Goal: Navigation & Orientation: Find specific page/section

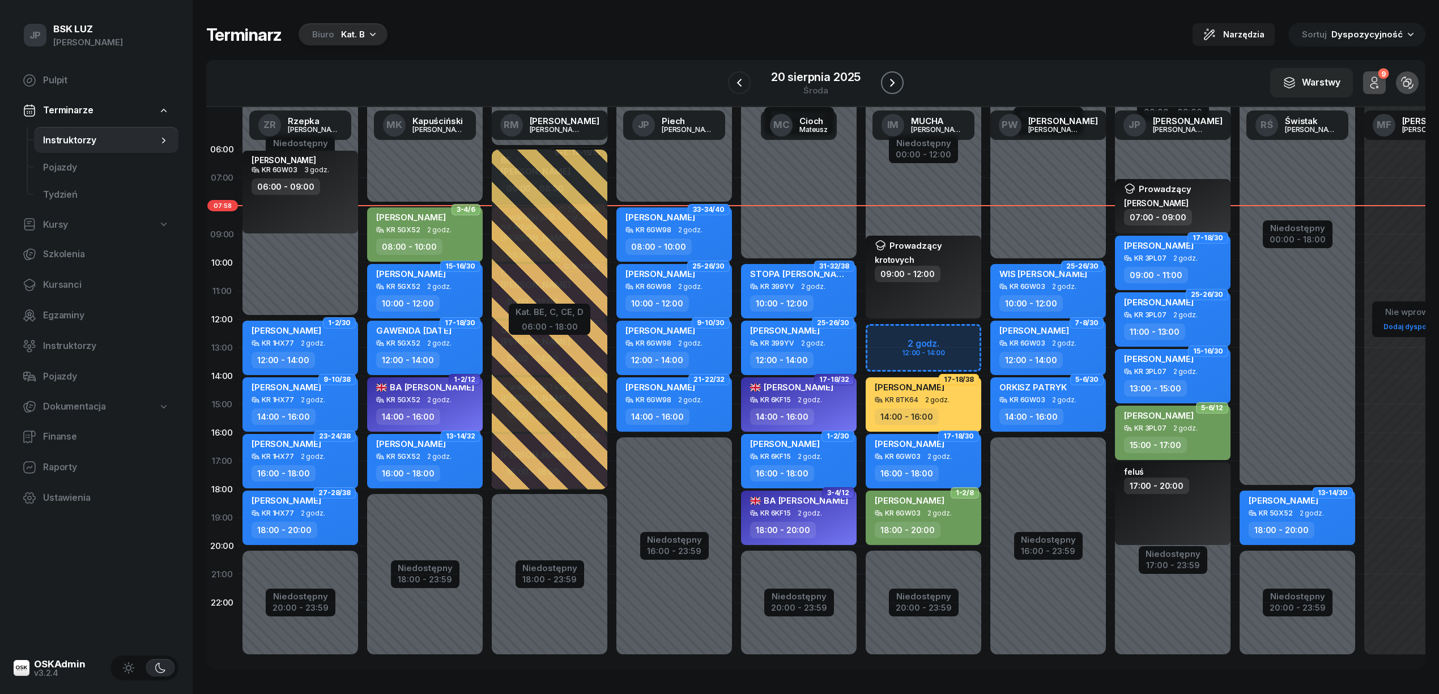
click at [888, 82] on icon "button" at bounding box center [892, 83] width 14 height 14
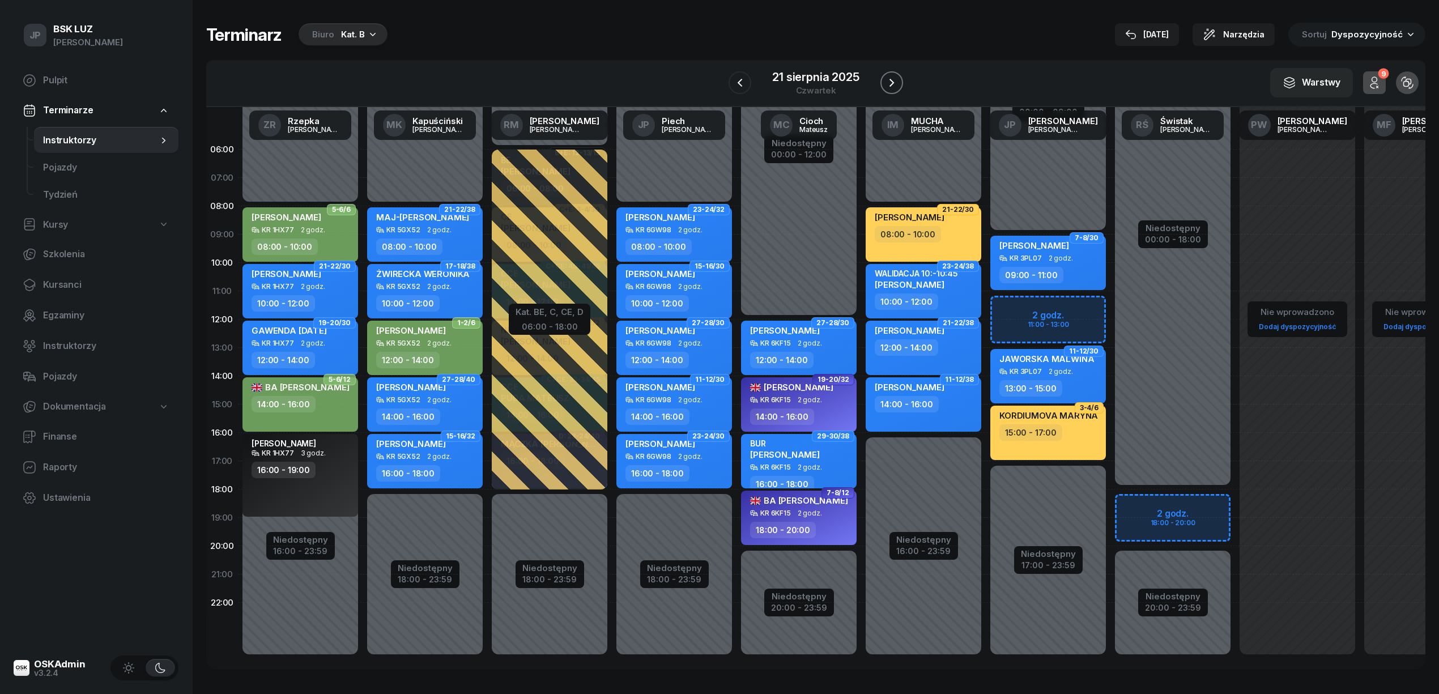
click at [893, 85] on icon "button" at bounding box center [892, 83] width 14 height 14
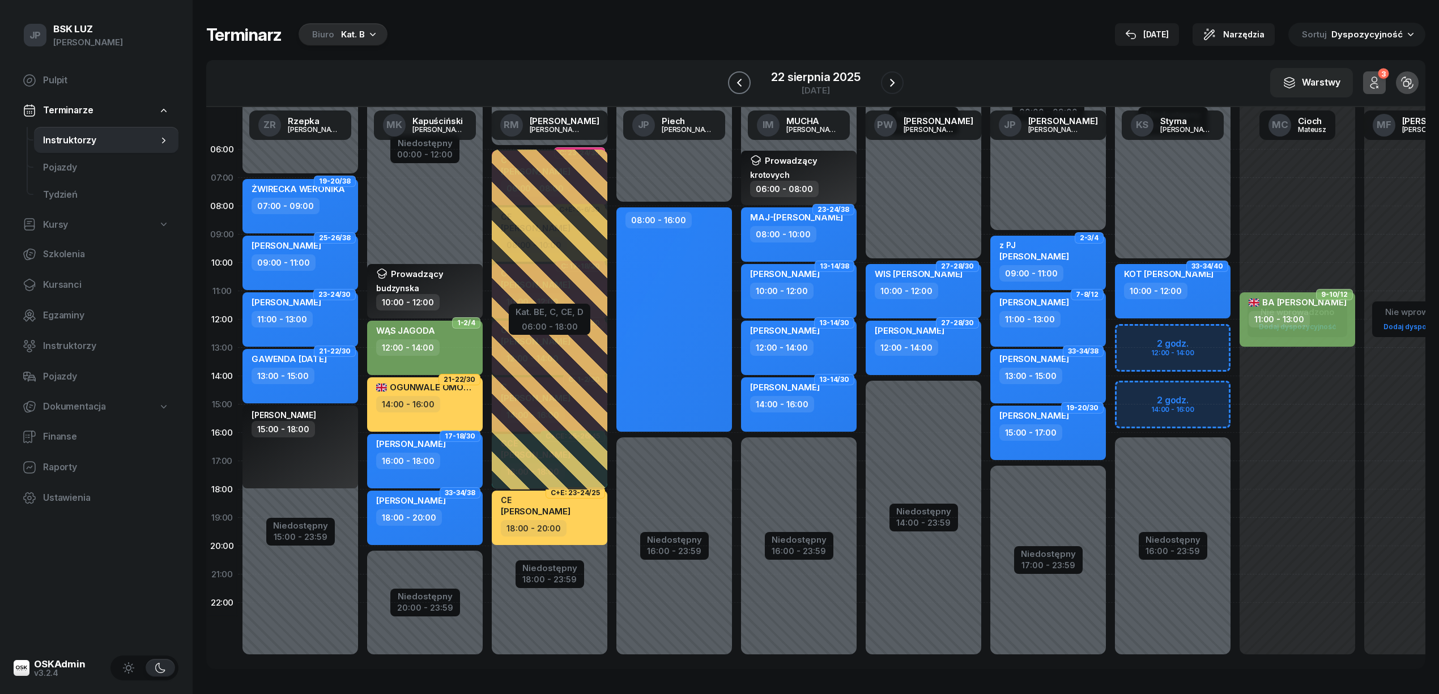
click at [739, 80] on icon "button" at bounding box center [739, 83] width 5 height 8
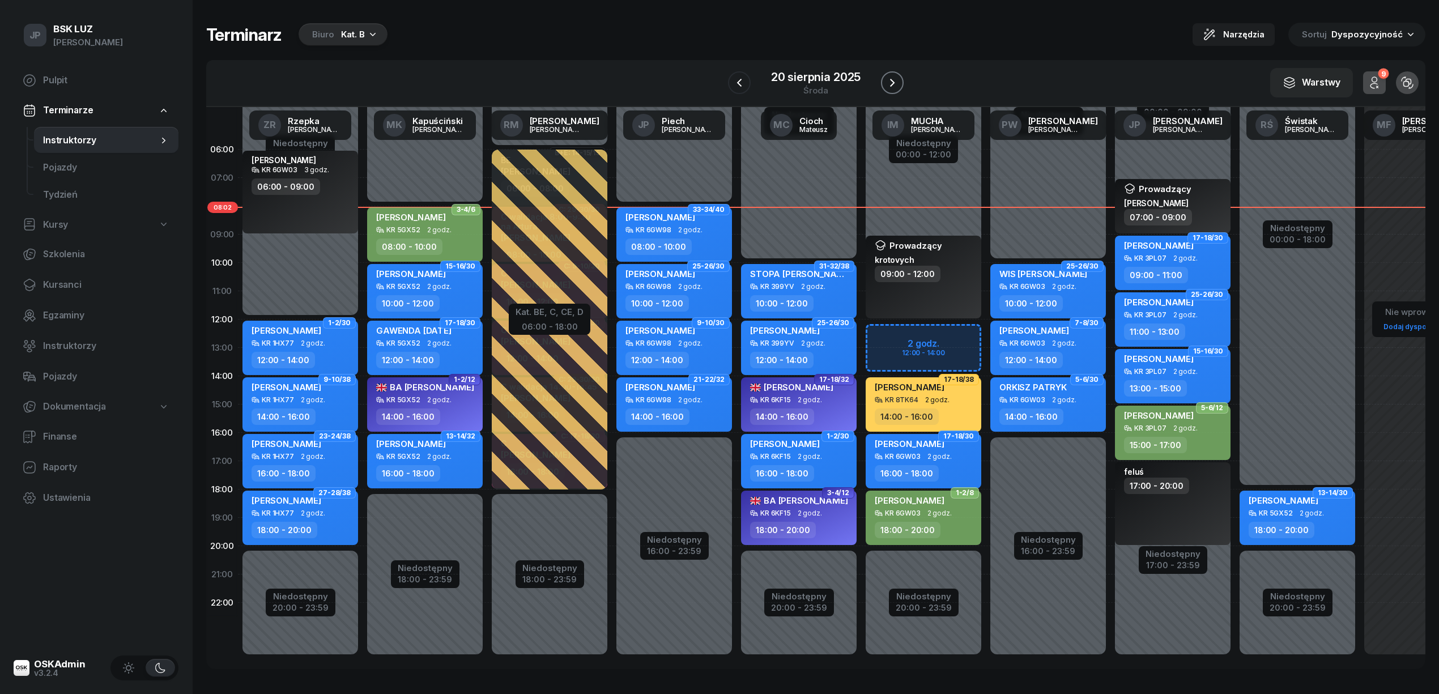
click at [893, 82] on icon "button" at bounding box center [892, 83] width 5 height 8
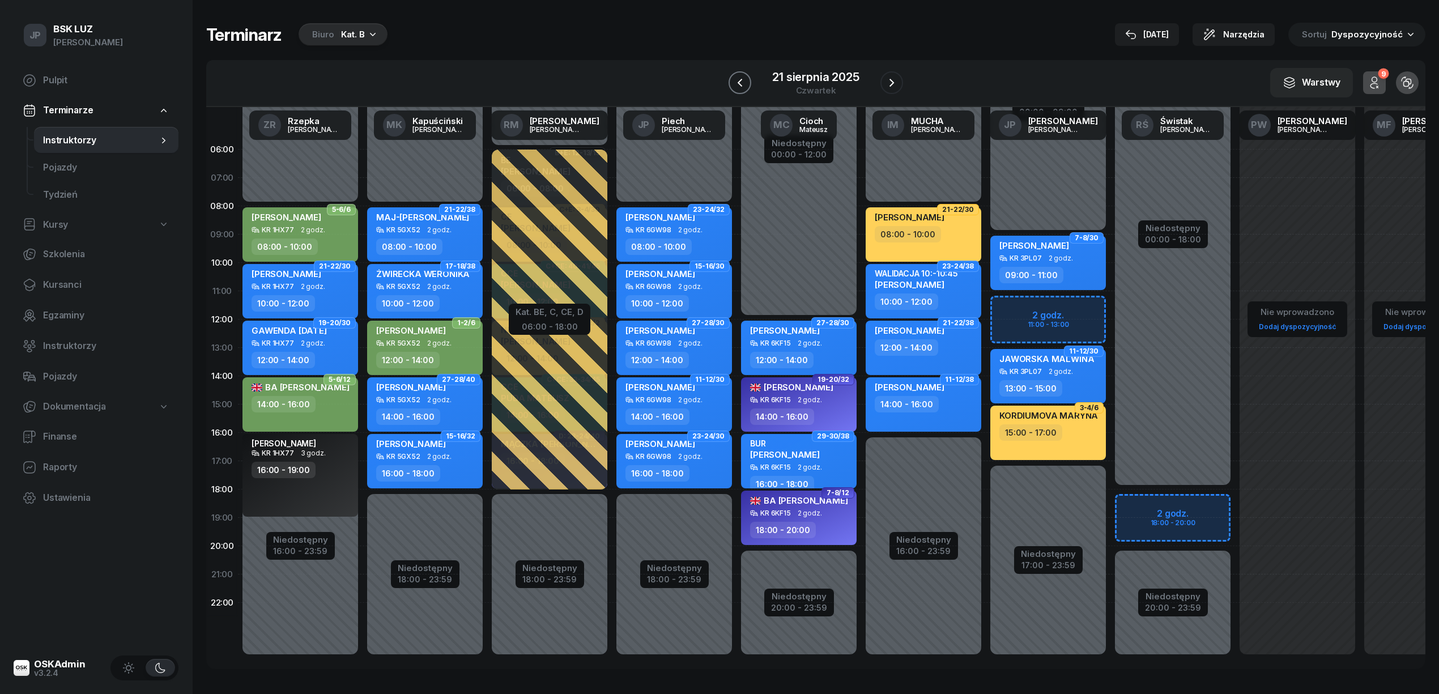
click at [733, 83] on icon "button" at bounding box center [740, 83] width 14 height 14
